Goal: Information Seeking & Learning: Learn about a topic

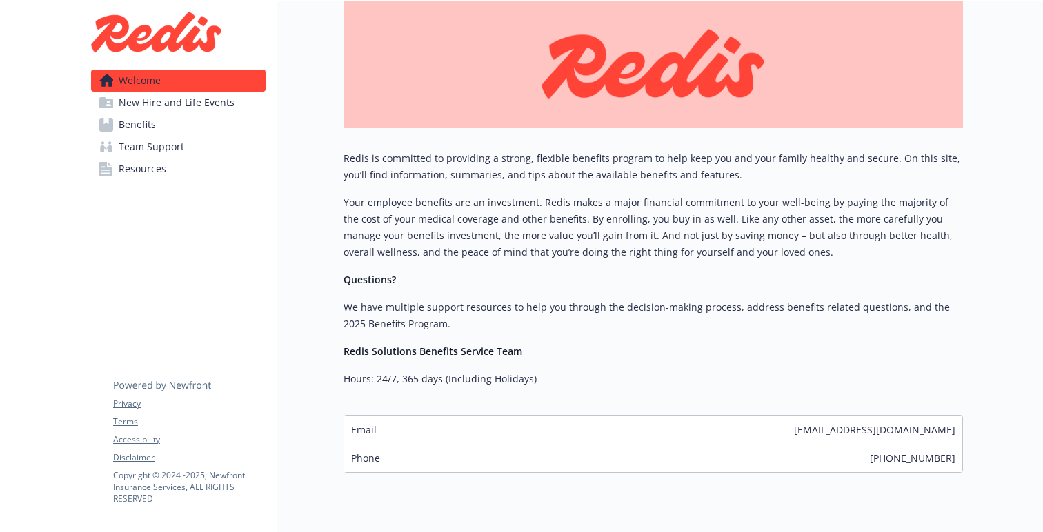
scroll to position [189, 0]
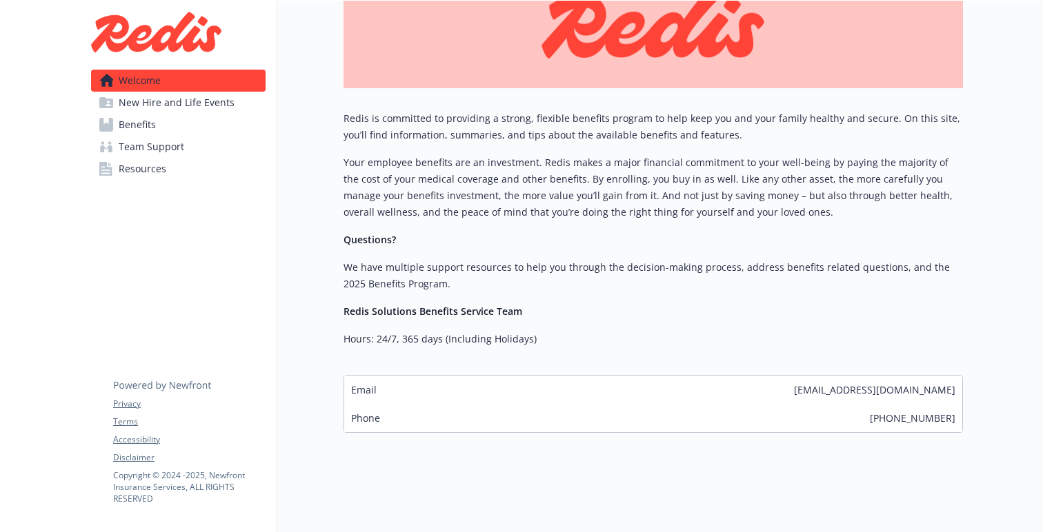
click at [199, 101] on span "New Hire and Life Events" at bounding box center [177, 103] width 116 height 22
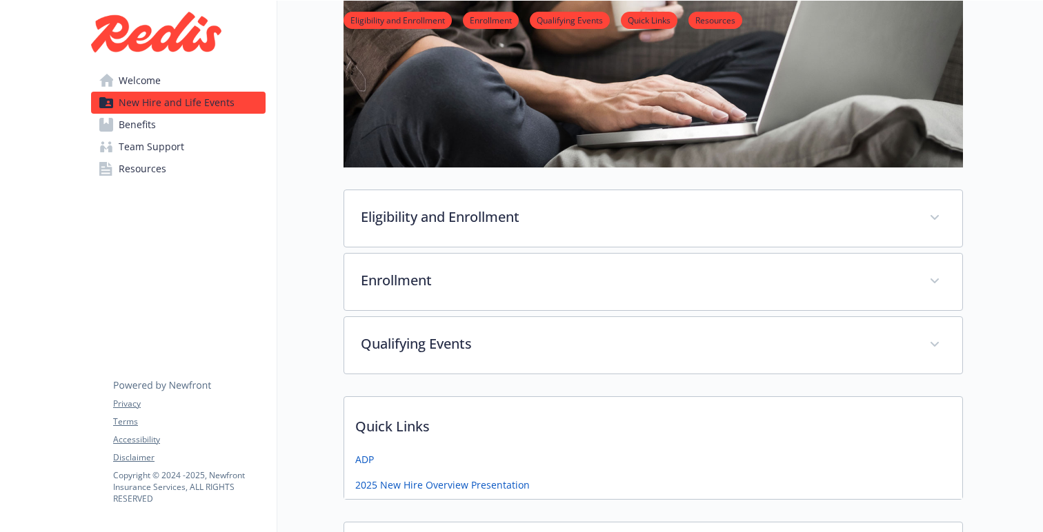
scroll to position [269, 0]
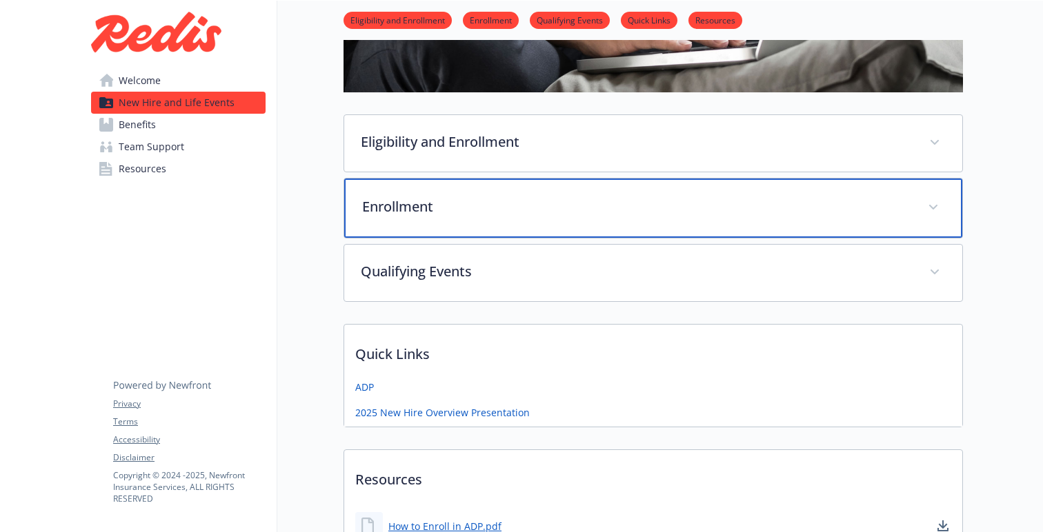
click at [428, 189] on div "Enrollment" at bounding box center [653, 208] width 618 height 59
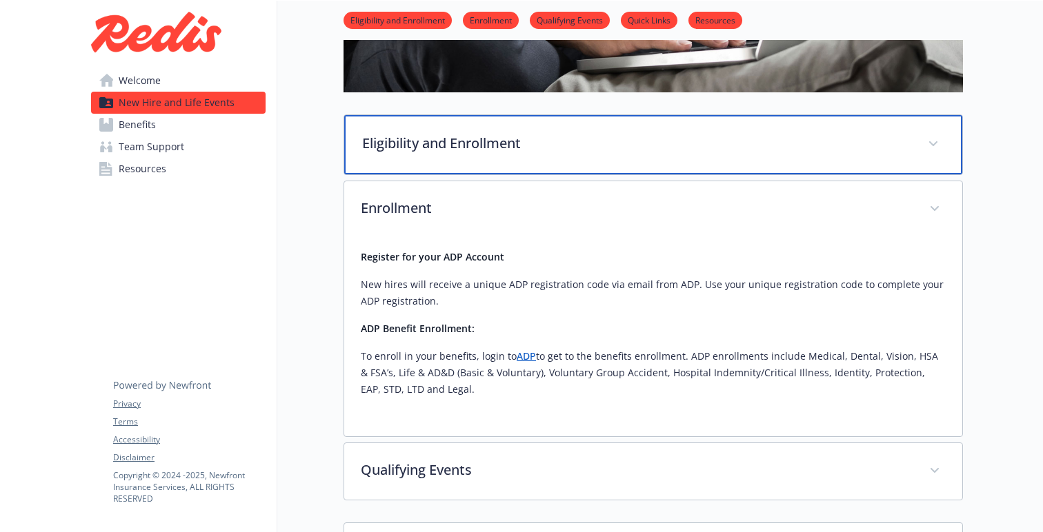
click at [437, 159] on div "Eligibility and Enrollment" at bounding box center [653, 144] width 618 height 59
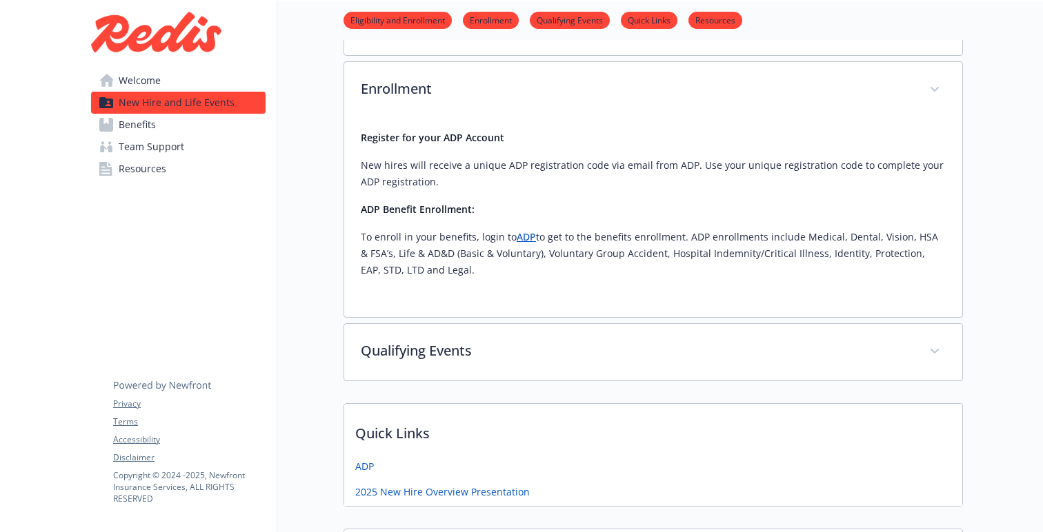
scroll to position [907, 0]
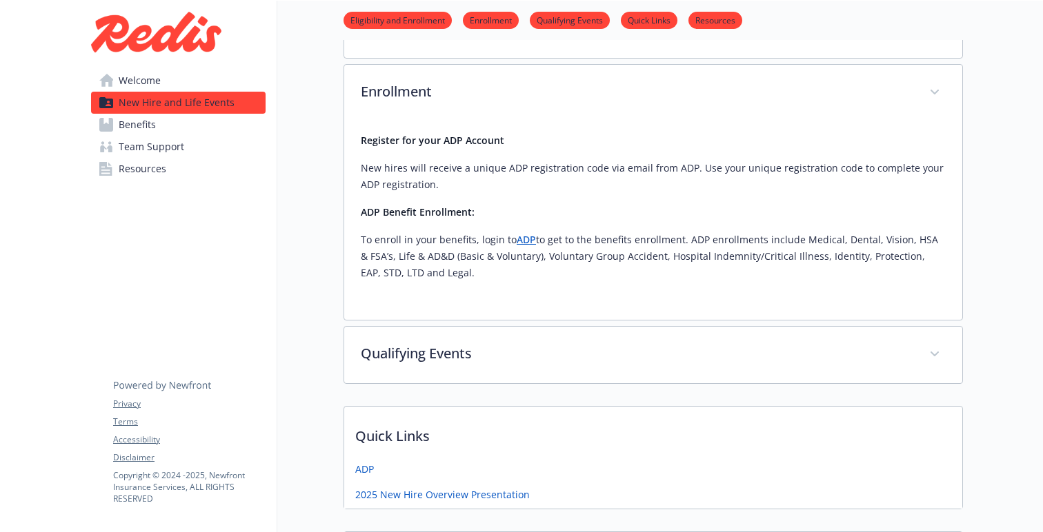
click at [202, 126] on link "Benefits" at bounding box center [178, 125] width 174 height 22
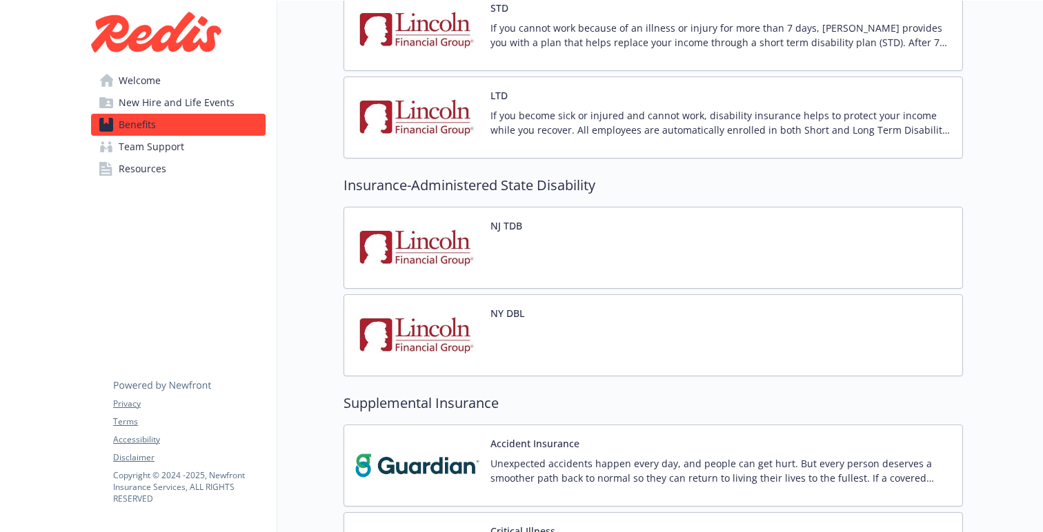
scroll to position [1582, 0]
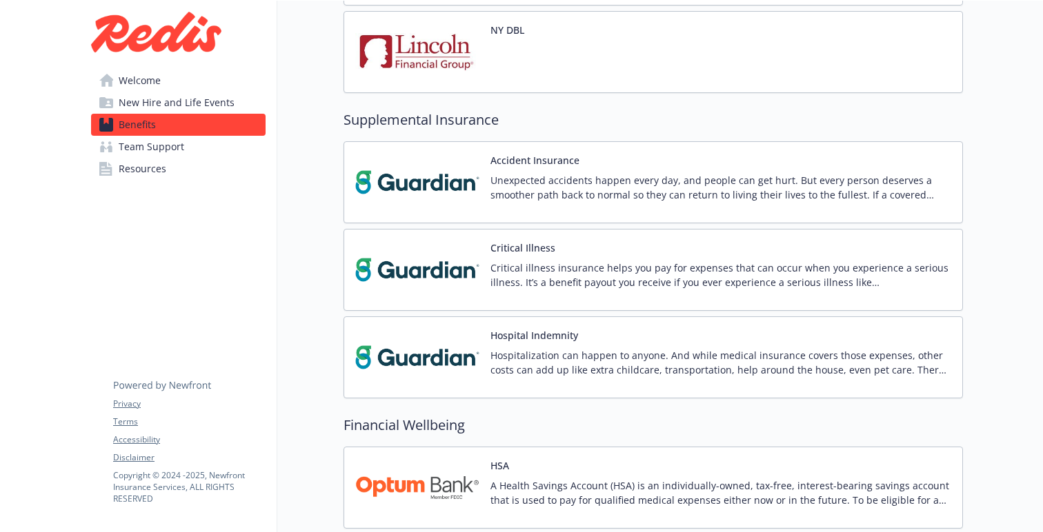
click at [166, 83] on link "Welcome" at bounding box center [178, 81] width 174 height 22
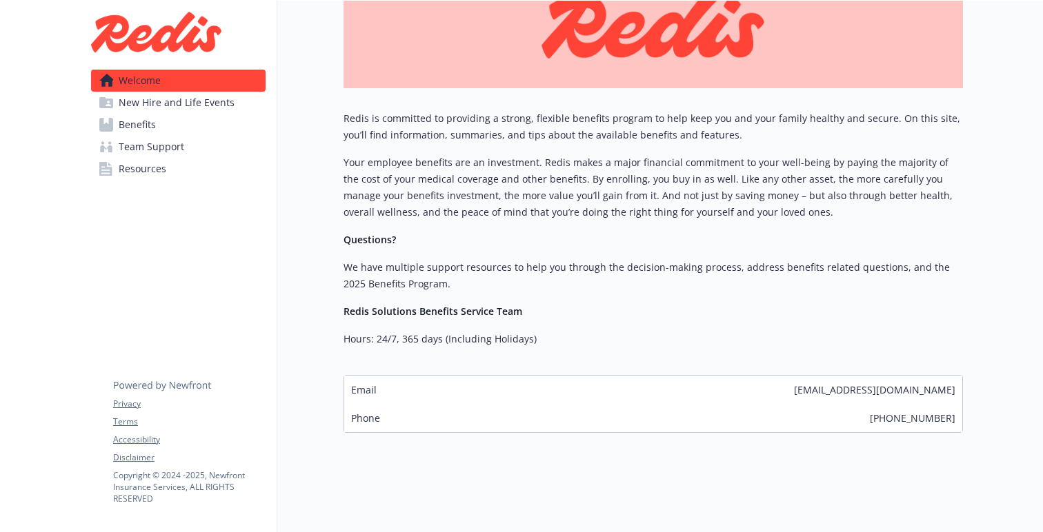
scroll to position [189, 0]
